Goal: Task Accomplishment & Management: Manage account settings

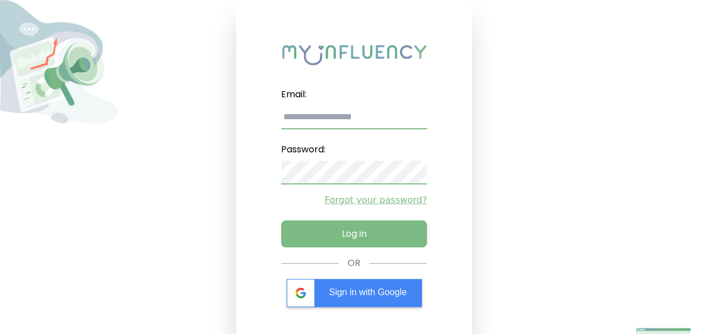
click at [316, 113] on input "email" at bounding box center [354, 118] width 146 height 24
type input "**********"
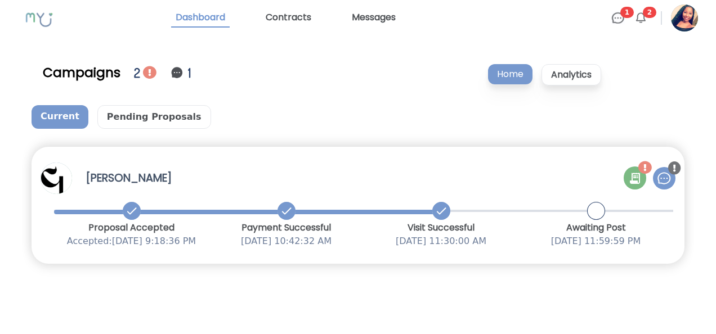
click at [660, 180] on img at bounding box center [665, 179] width 14 height 14
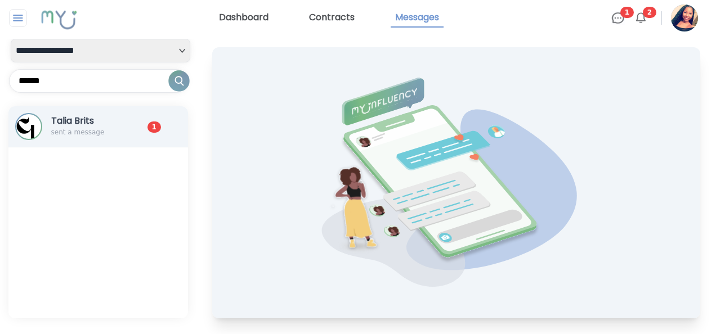
click at [107, 132] on p "sent a message" at bounding box center [89, 132] width 76 height 9
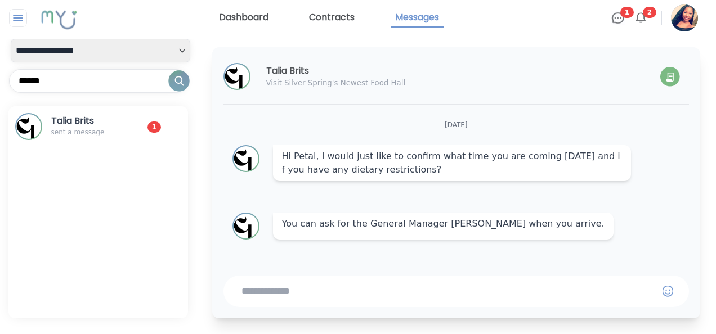
click at [292, 291] on textarea at bounding box center [448, 292] width 413 height 14
type textarea "**********"
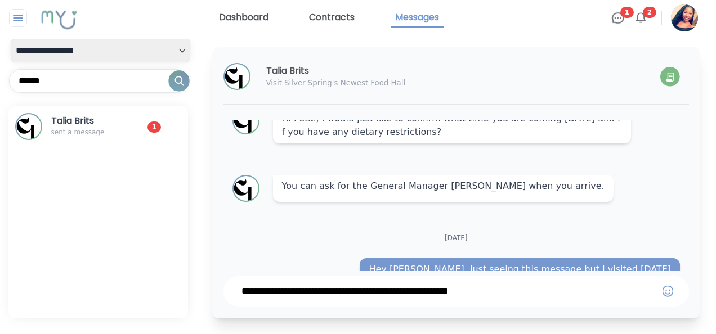
scroll to position [78, 0]
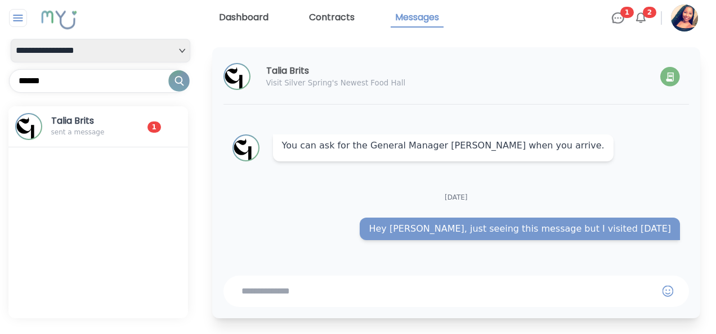
click at [137, 50] on select "**********" at bounding box center [101, 51] width 180 height 24
select select "**"
click at [11, 39] on select "**********" at bounding box center [101, 51] width 180 height 24
click at [20, 17] on img at bounding box center [18, 18] width 14 height 14
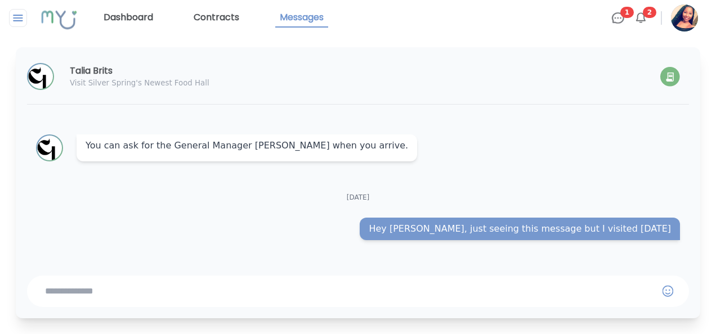
scroll to position [69, 0]
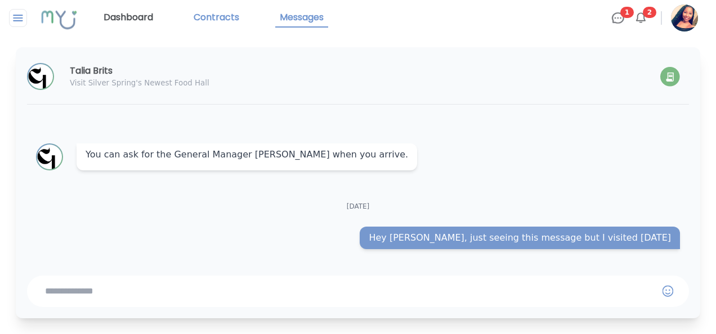
click at [227, 12] on link "Contracts" at bounding box center [216, 17] width 55 height 19
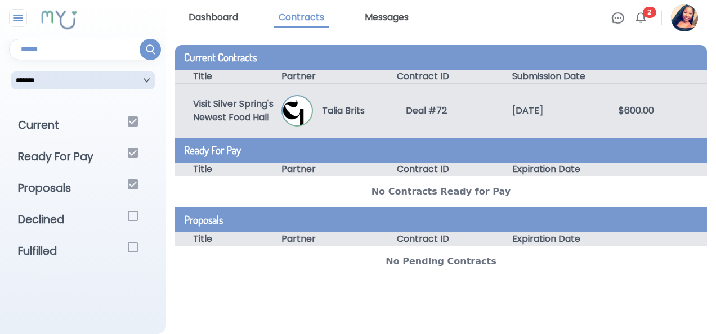
click at [283, 110] on img at bounding box center [297, 110] width 29 height 29
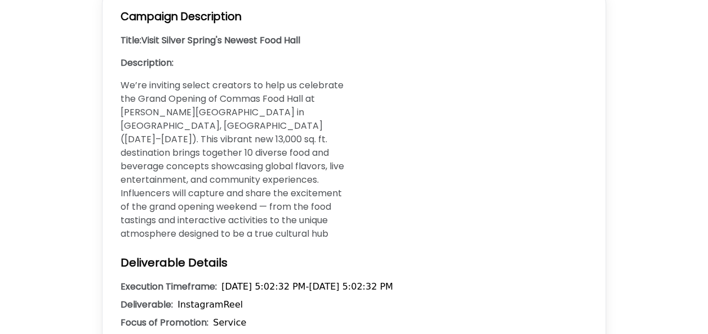
scroll to position [548, 0]
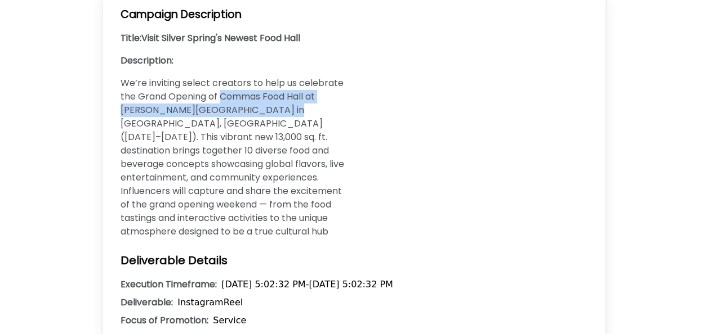
drag, startPoint x: 256, startPoint y: 94, endPoint x: 221, endPoint y: 83, distance: 36.0
click at [221, 83] on p "We’re inviting select creators to help us celebrate the Grand Opening of Commas…" at bounding box center [234, 158] width 229 height 162
copy p "Commas Food Hall at Ellsworth Place in Silver Spring,"
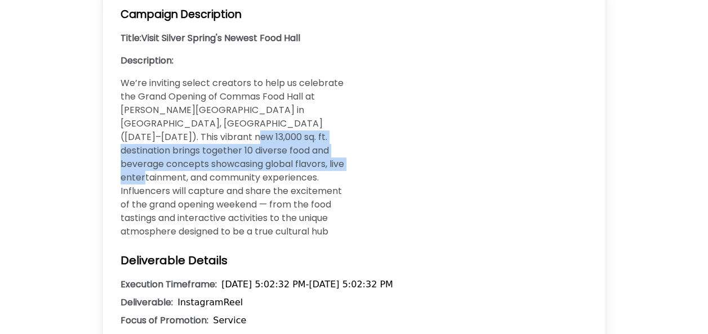
drag, startPoint x: 234, startPoint y: 149, endPoint x: 119, endPoint y: 117, distance: 118.6
copy p "together 10 diverse food and beverage concepts showcasing global flavors, live …"
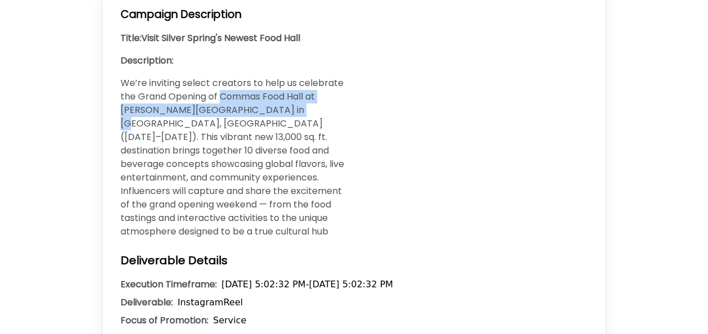
drag, startPoint x: 220, startPoint y: 81, endPoint x: 273, endPoint y: 96, distance: 55.2
click at [273, 96] on p "We’re inviting select creators to help us celebrate the Grand Opening of Commas…" at bounding box center [234, 158] width 229 height 162
copy p "Commas Food Hall at Ellsworth Place in Silver Spring, MD"
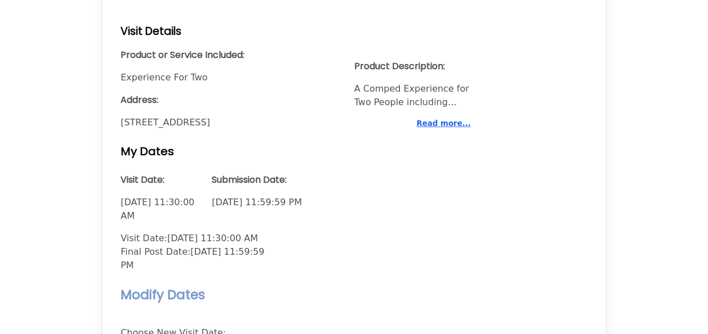
scroll to position [1000, 0]
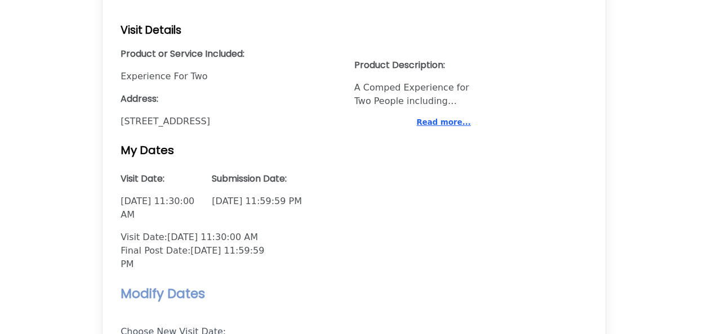
click at [443, 117] on button "Read more..." at bounding box center [443, 122] width 54 height 11
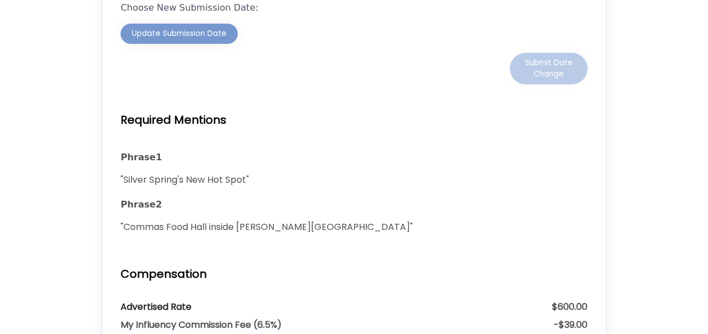
scroll to position [1390, 0]
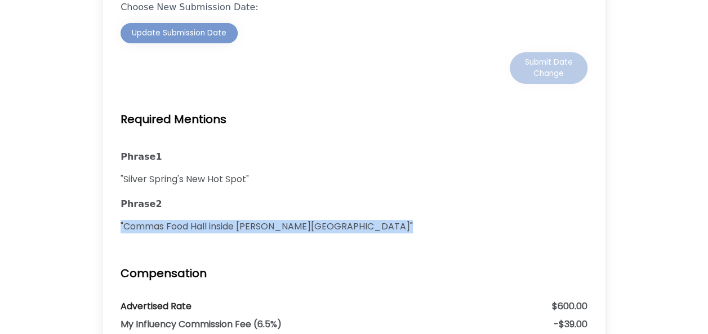
drag, startPoint x: 319, startPoint y: 202, endPoint x: 117, endPoint y: 203, distance: 201.6
copy div "" Commas Food Hall inside Ellsworth Place ""
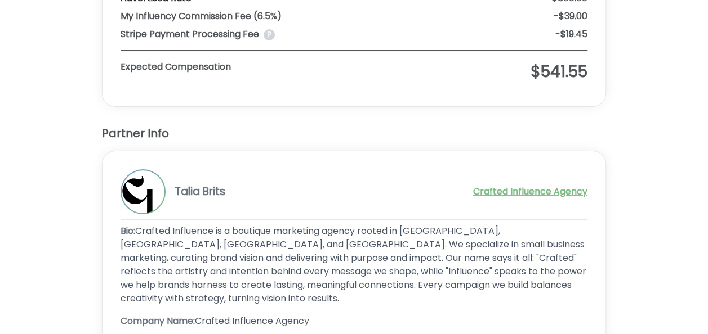
scroll to position [1734, 0]
